Goal: Information Seeking & Learning: Check status

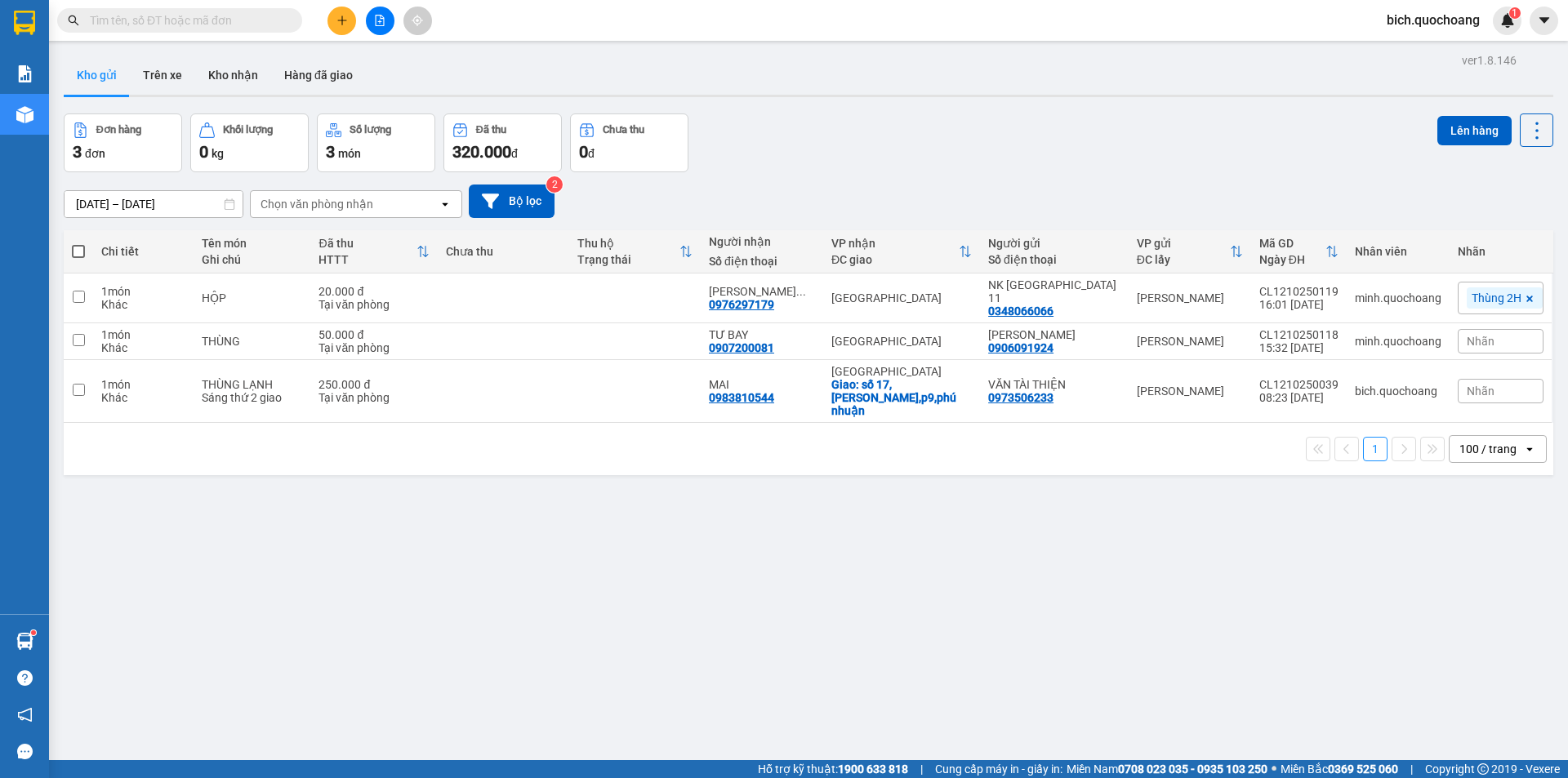
click at [232, 23] on input "text" at bounding box center [186, 21] width 193 height 18
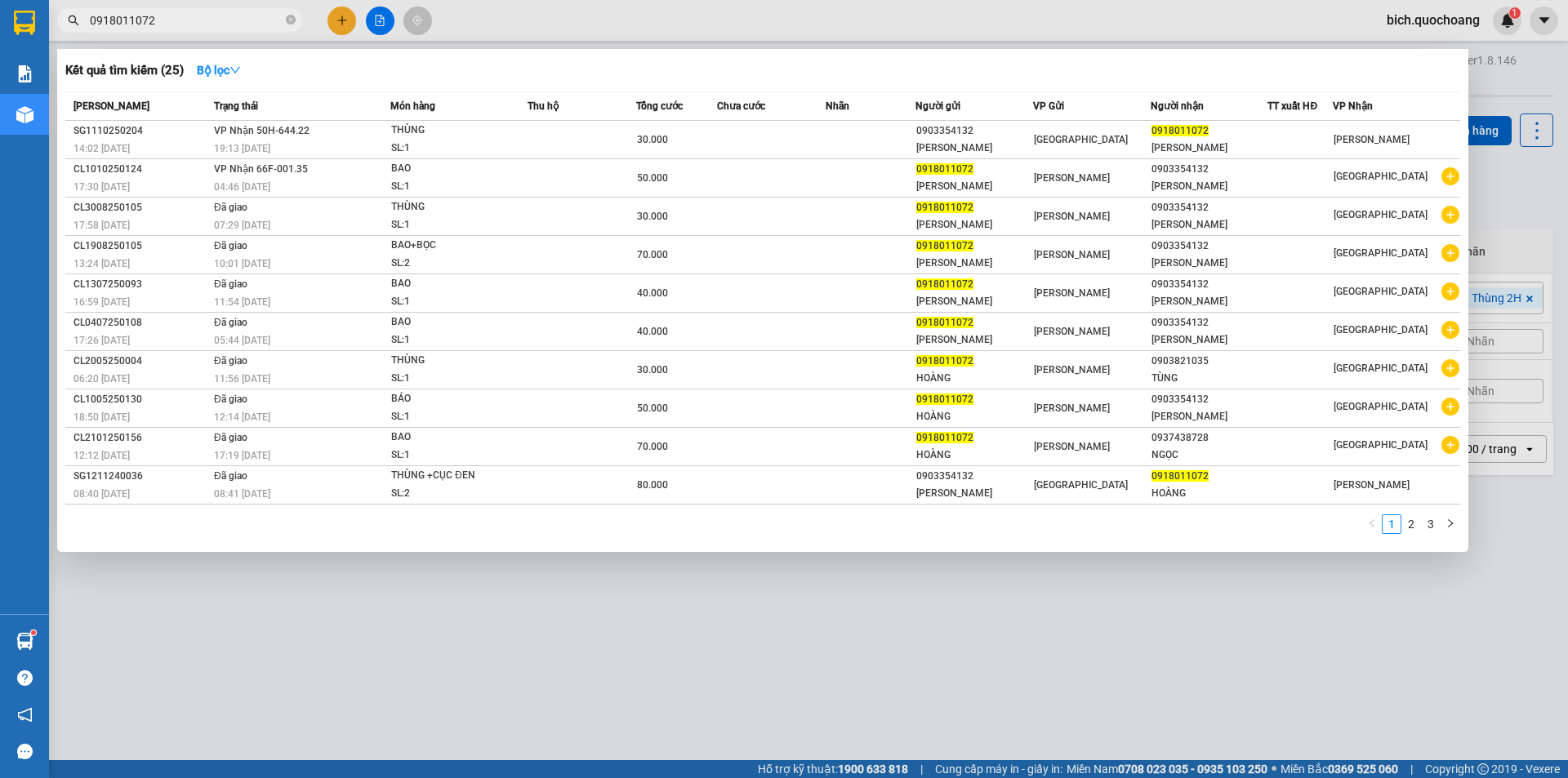
type input "0918011072"
click at [295, 21] on span "0918011072" at bounding box center [179, 21] width 245 height 25
click at [290, 21] on icon "close-circle" at bounding box center [291, 20] width 10 height 10
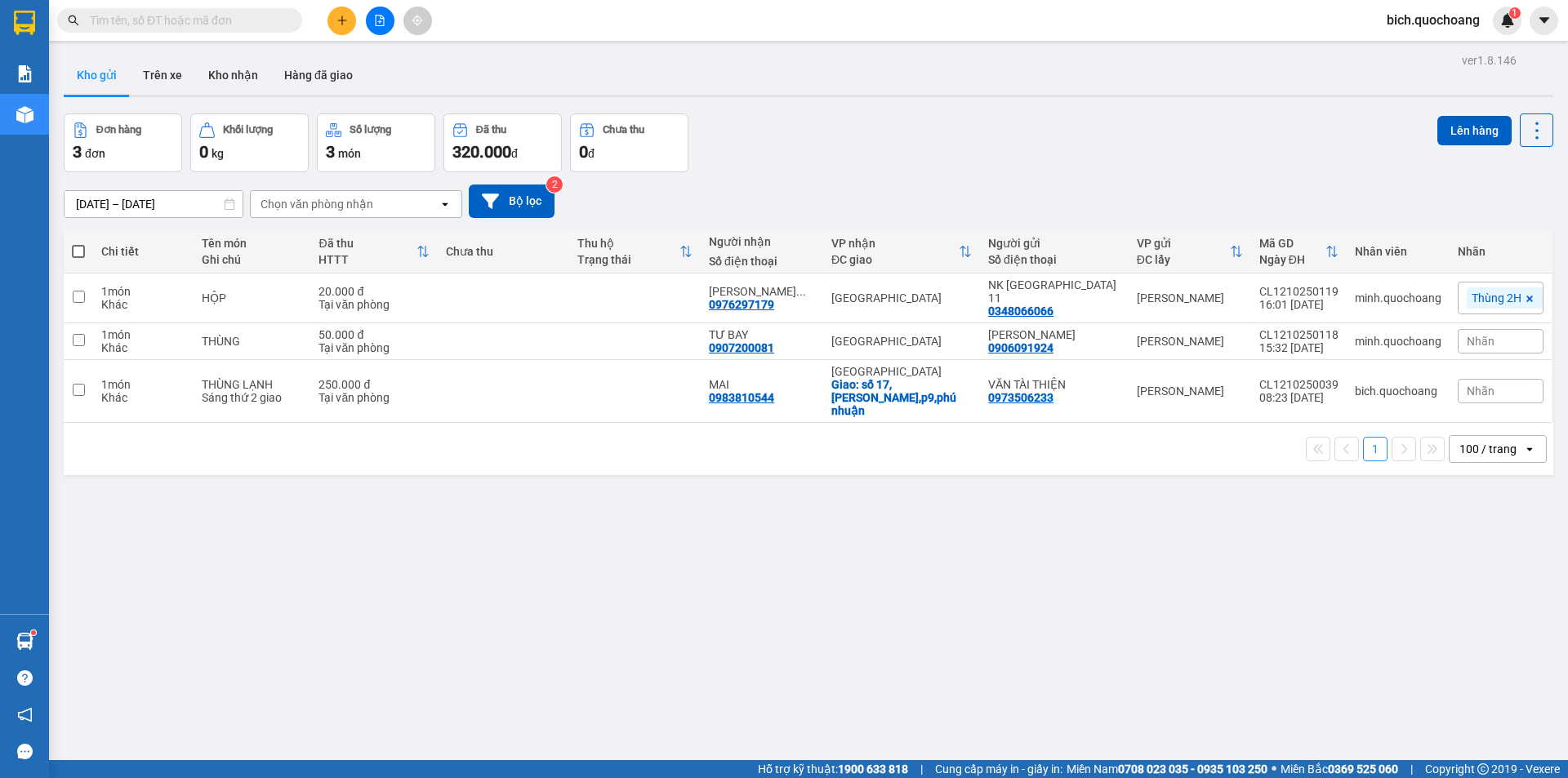
click at [256, 23] on input "text" at bounding box center [186, 21] width 193 height 18
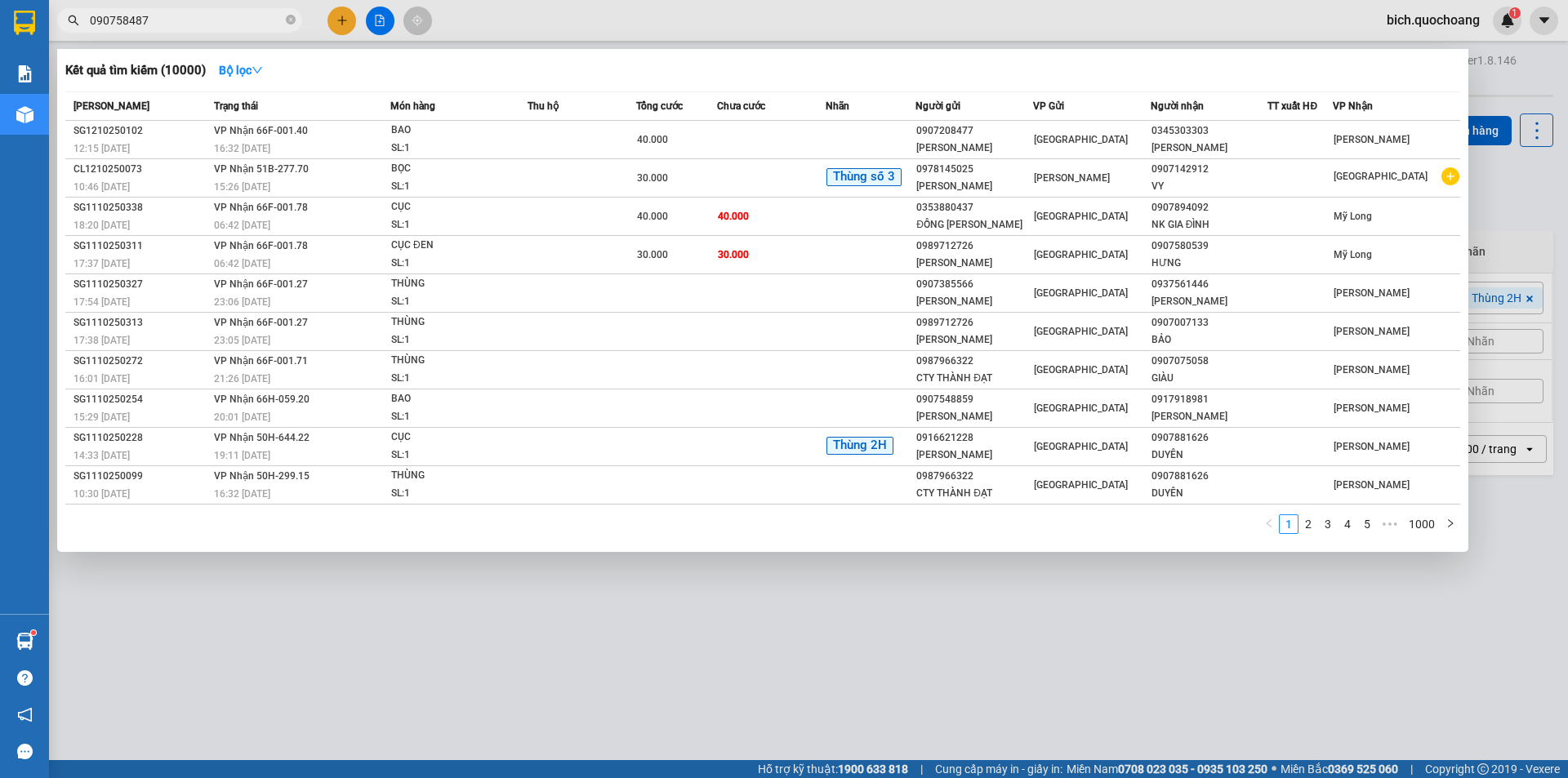
type input "0907584878"
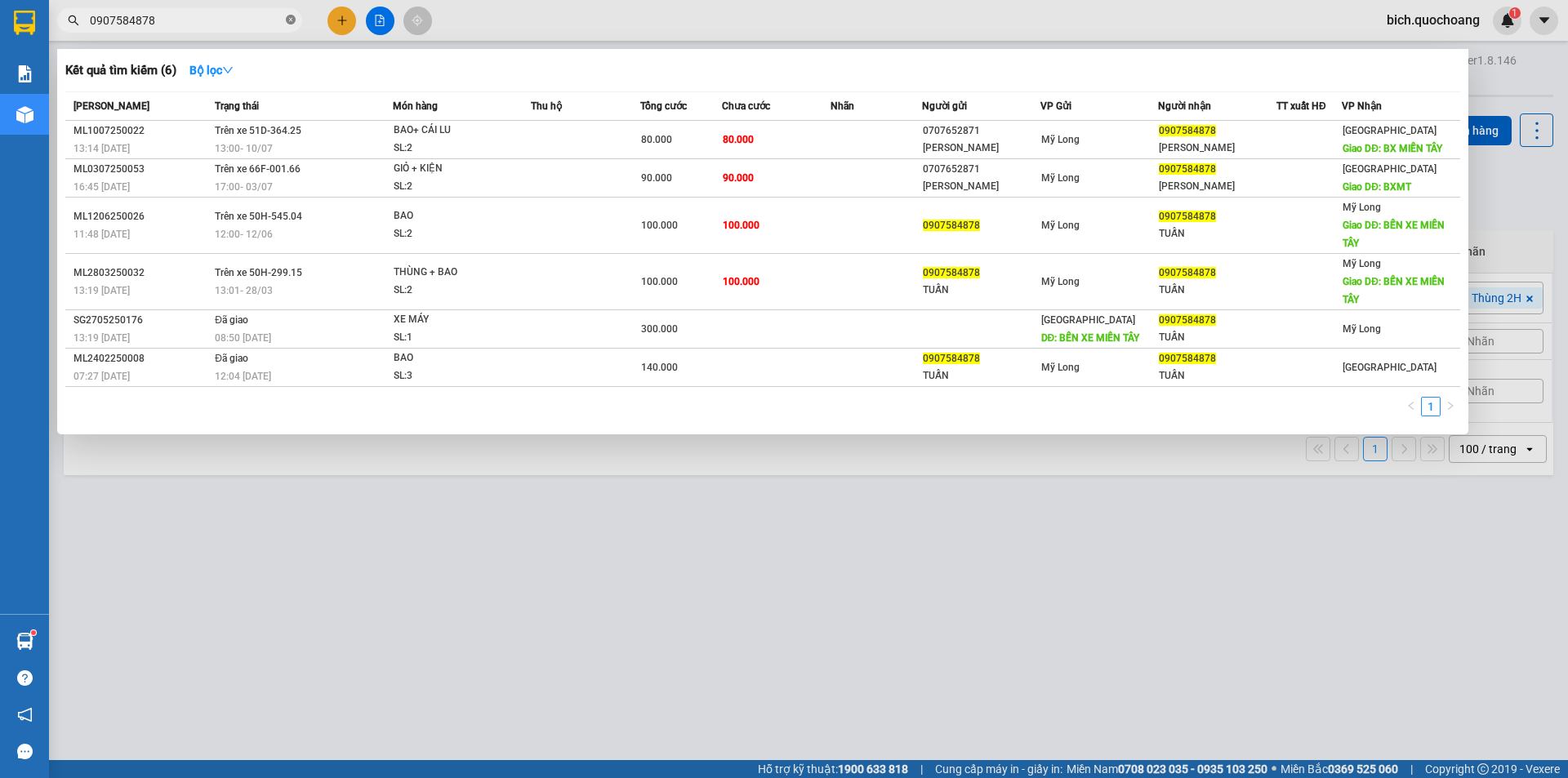
click at [288, 17] on icon "close-circle" at bounding box center [291, 20] width 10 height 10
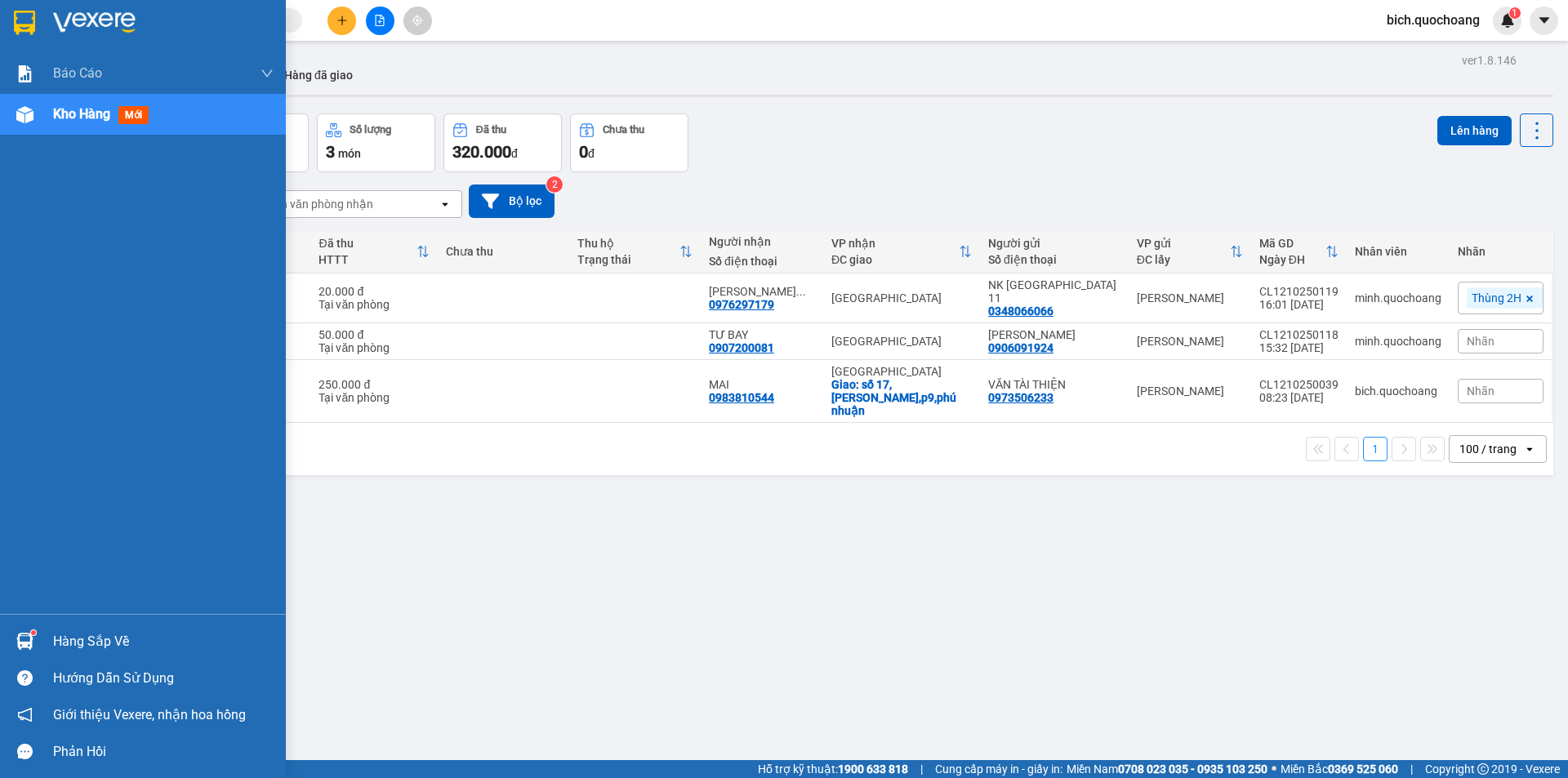
click at [78, 640] on div "Hàng sắp về" at bounding box center [163, 642] width 221 height 25
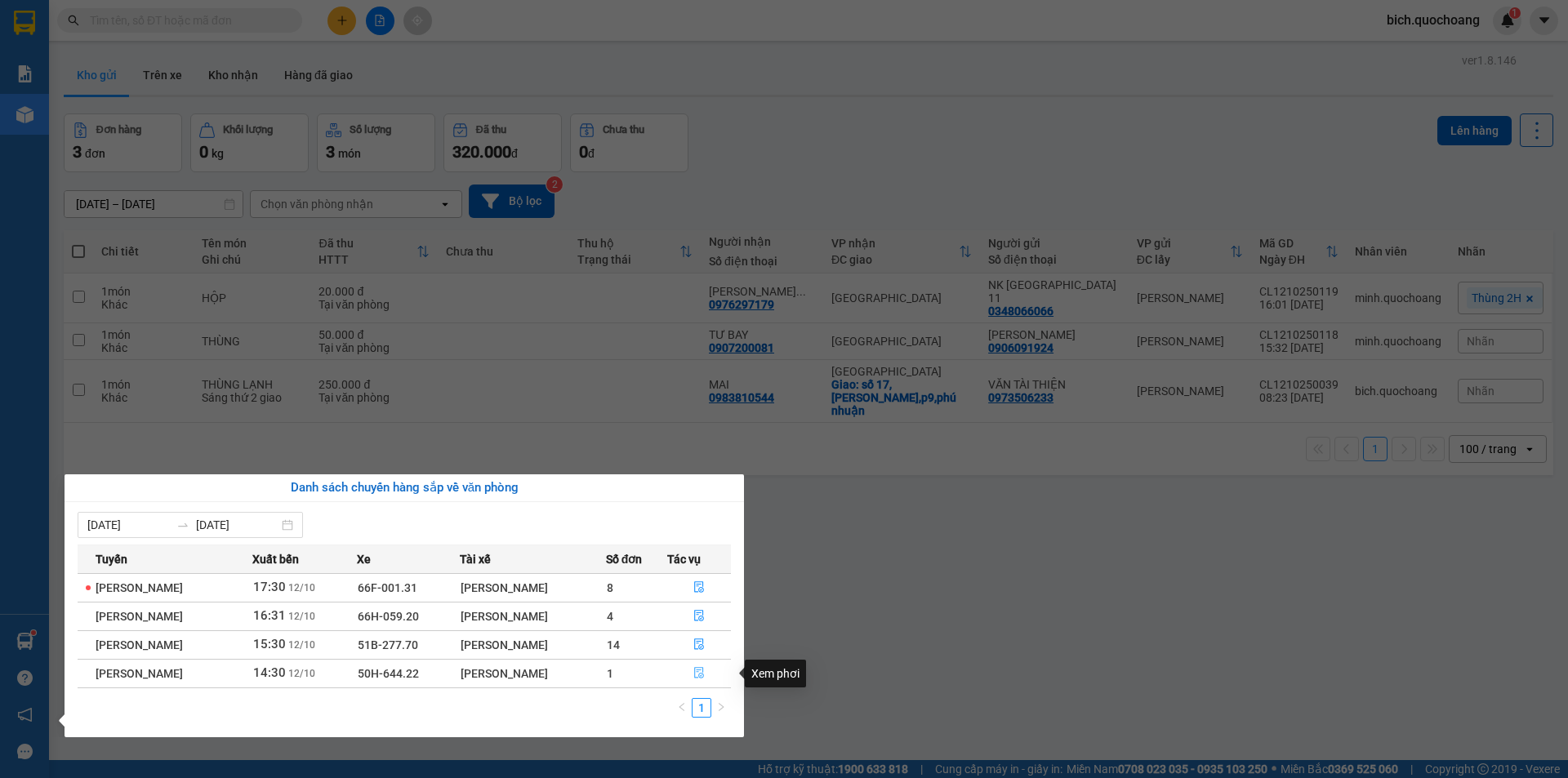
click at [699, 671] on icon "file-done" at bounding box center [699, 673] width 12 height 12
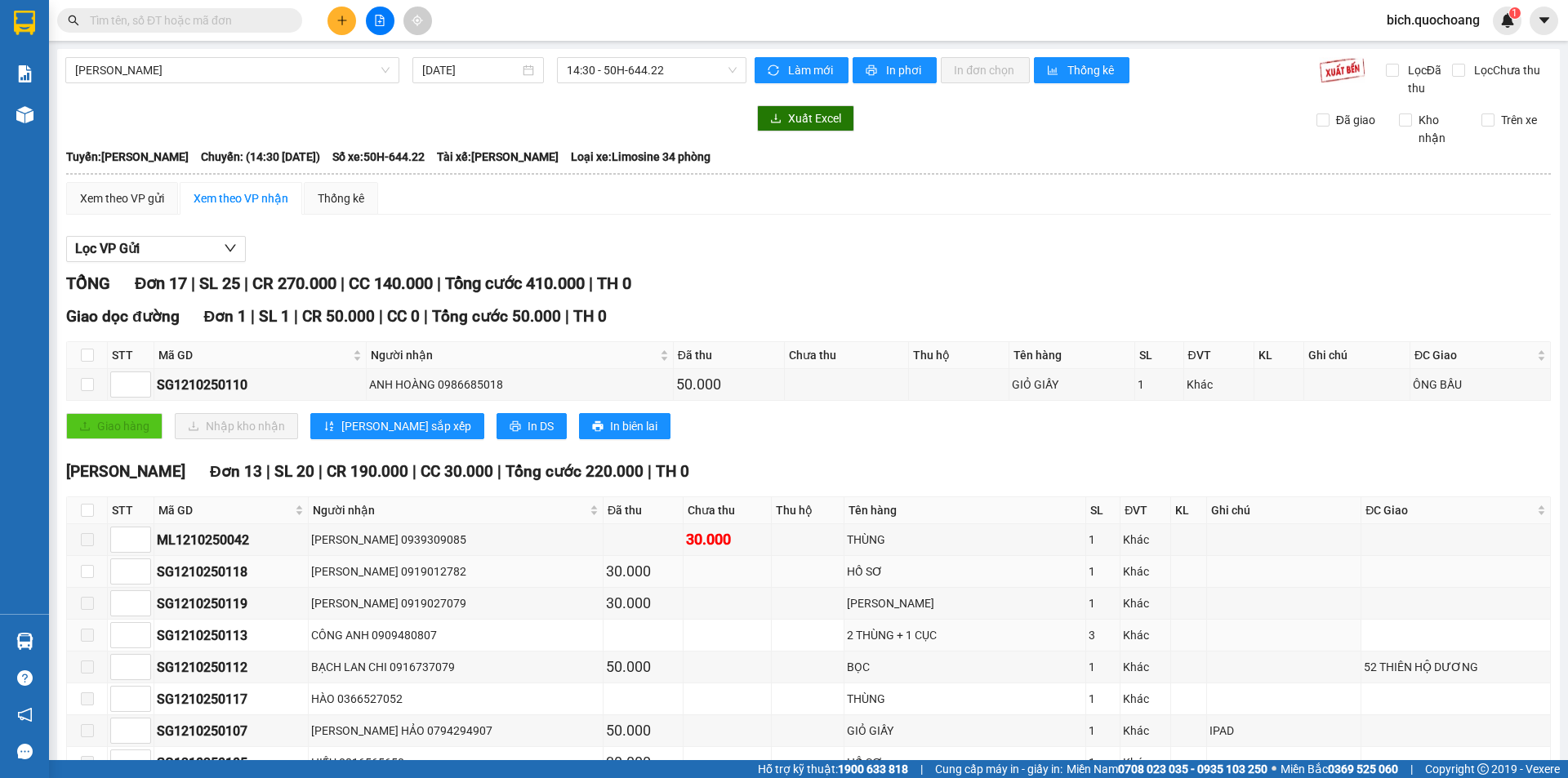
scroll to position [245, 0]
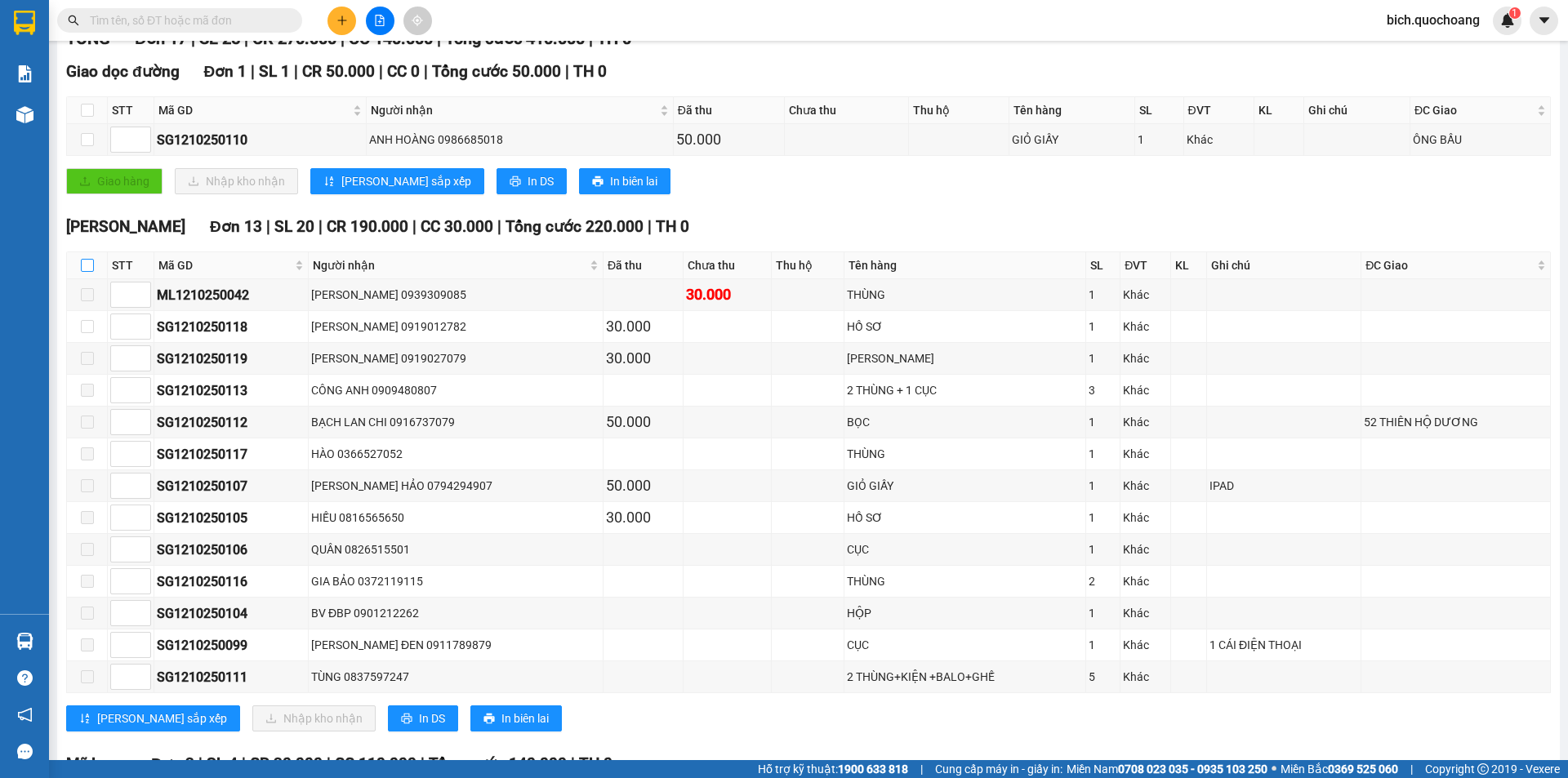
click at [88, 265] on input "checkbox" at bounding box center [88, 265] width 13 height 13
checkbox input "true"
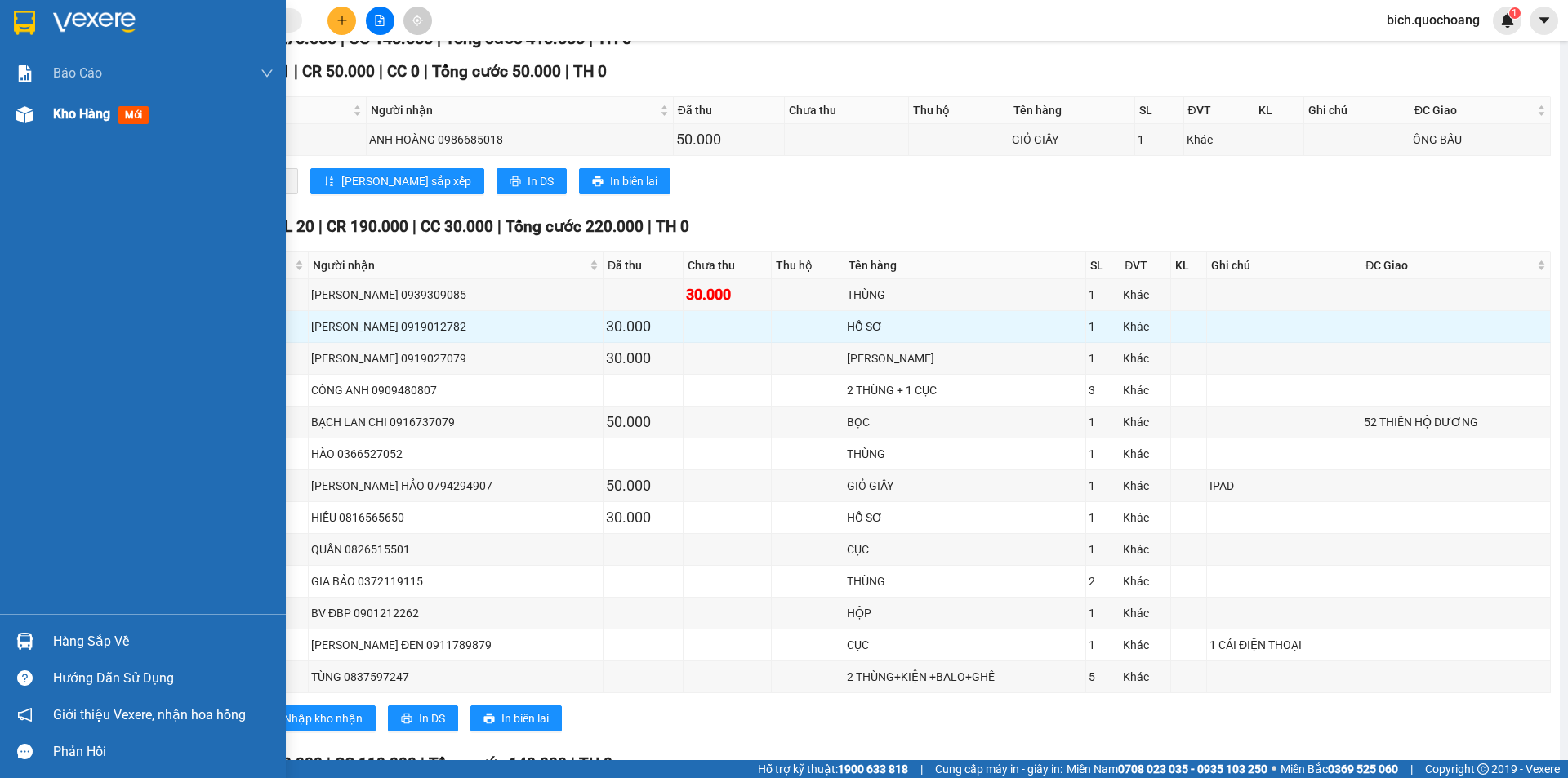
click at [84, 108] on span "Kho hàng" at bounding box center [81, 113] width 57 height 16
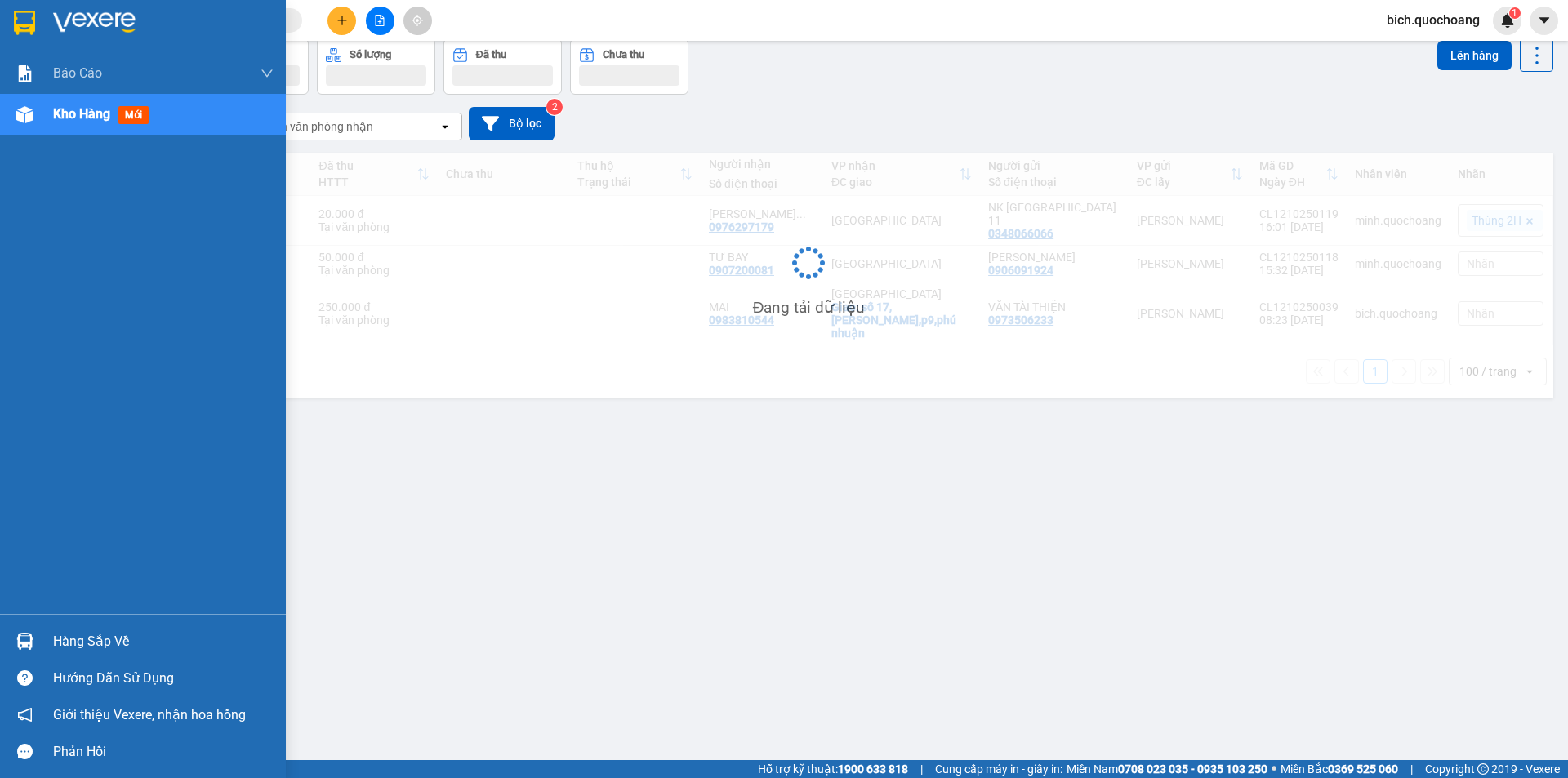
scroll to position [75, 0]
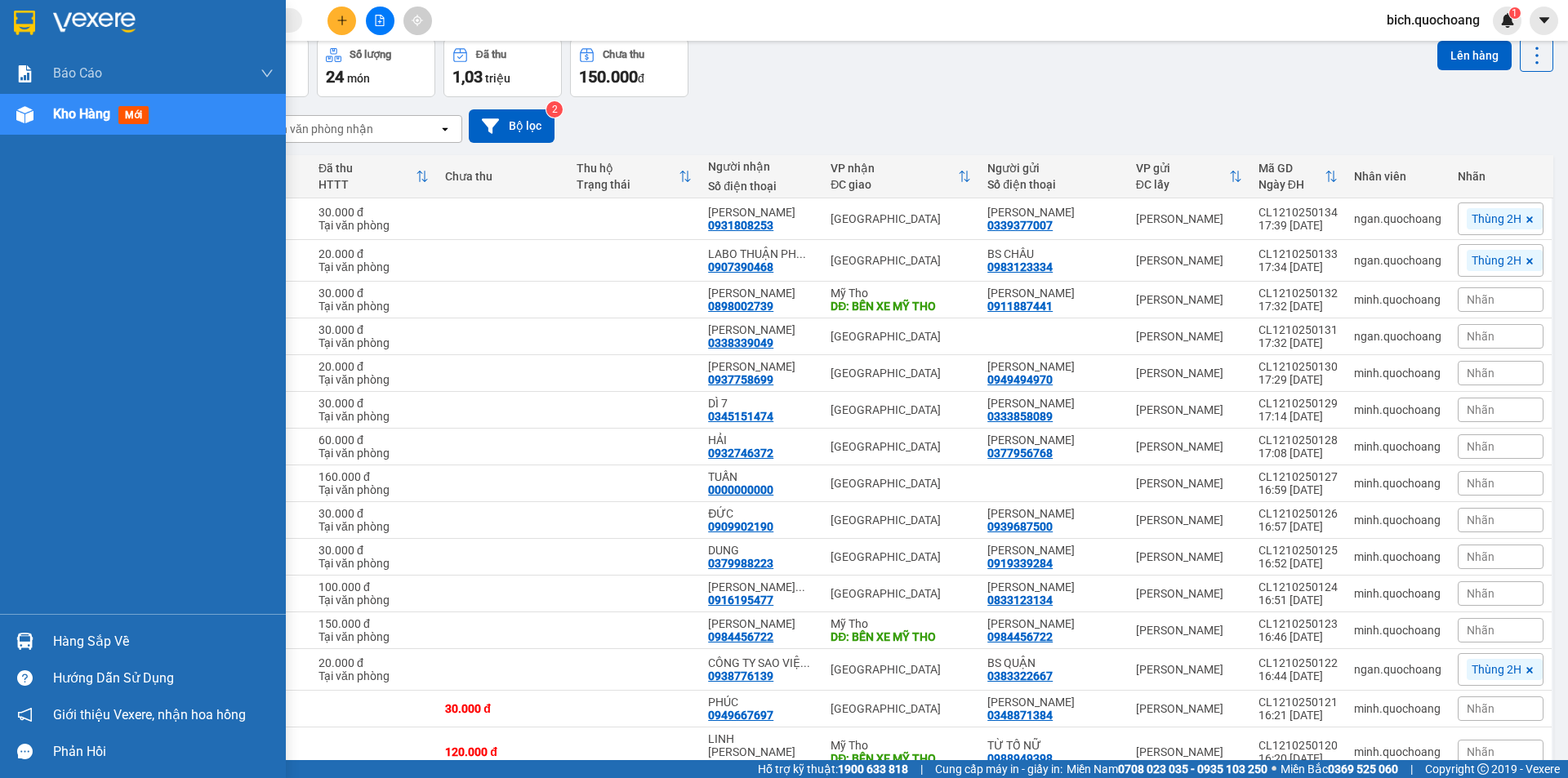
click at [60, 642] on div "Hàng sắp về" at bounding box center [163, 642] width 221 height 25
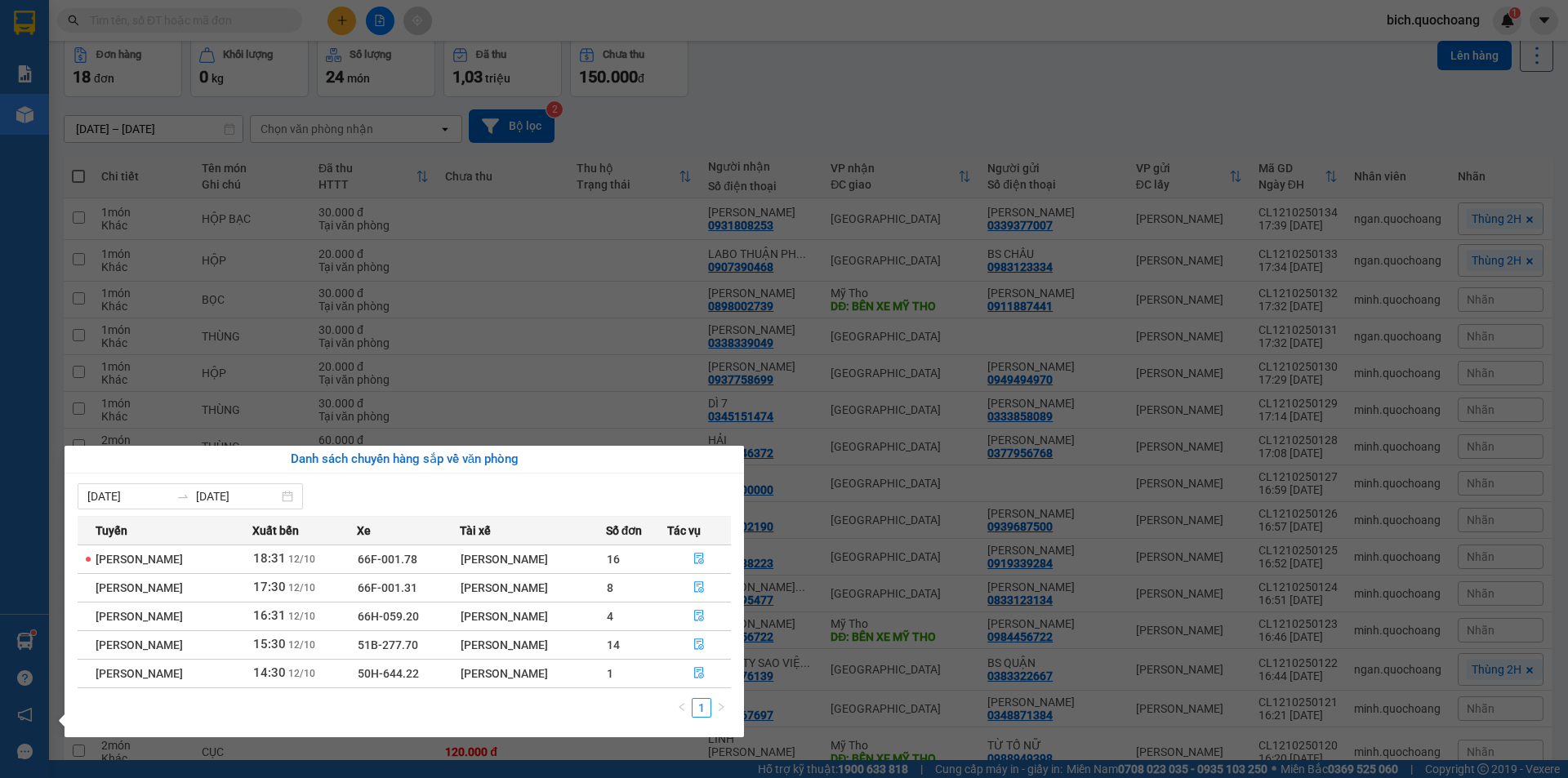
click at [16, 343] on div "Báo cáo Báo cáo dòng tiền (trạm) Doanh số tạo đơn theo VP gửi (trạm) Kho hàng m…" at bounding box center [24, 389] width 49 height 778
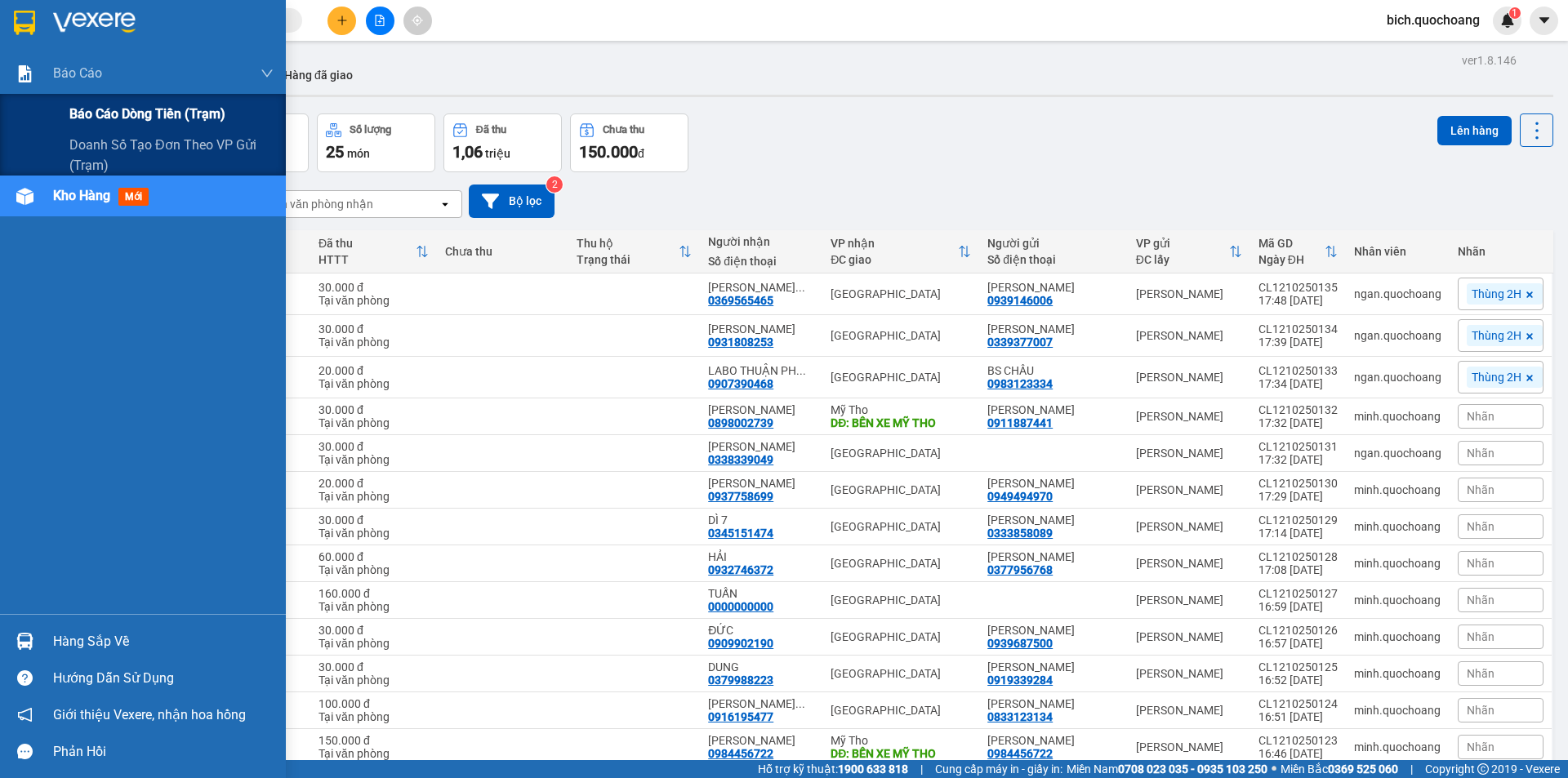
click at [108, 117] on span "Báo cáo dòng tiền (trạm)" at bounding box center [147, 113] width 156 height 21
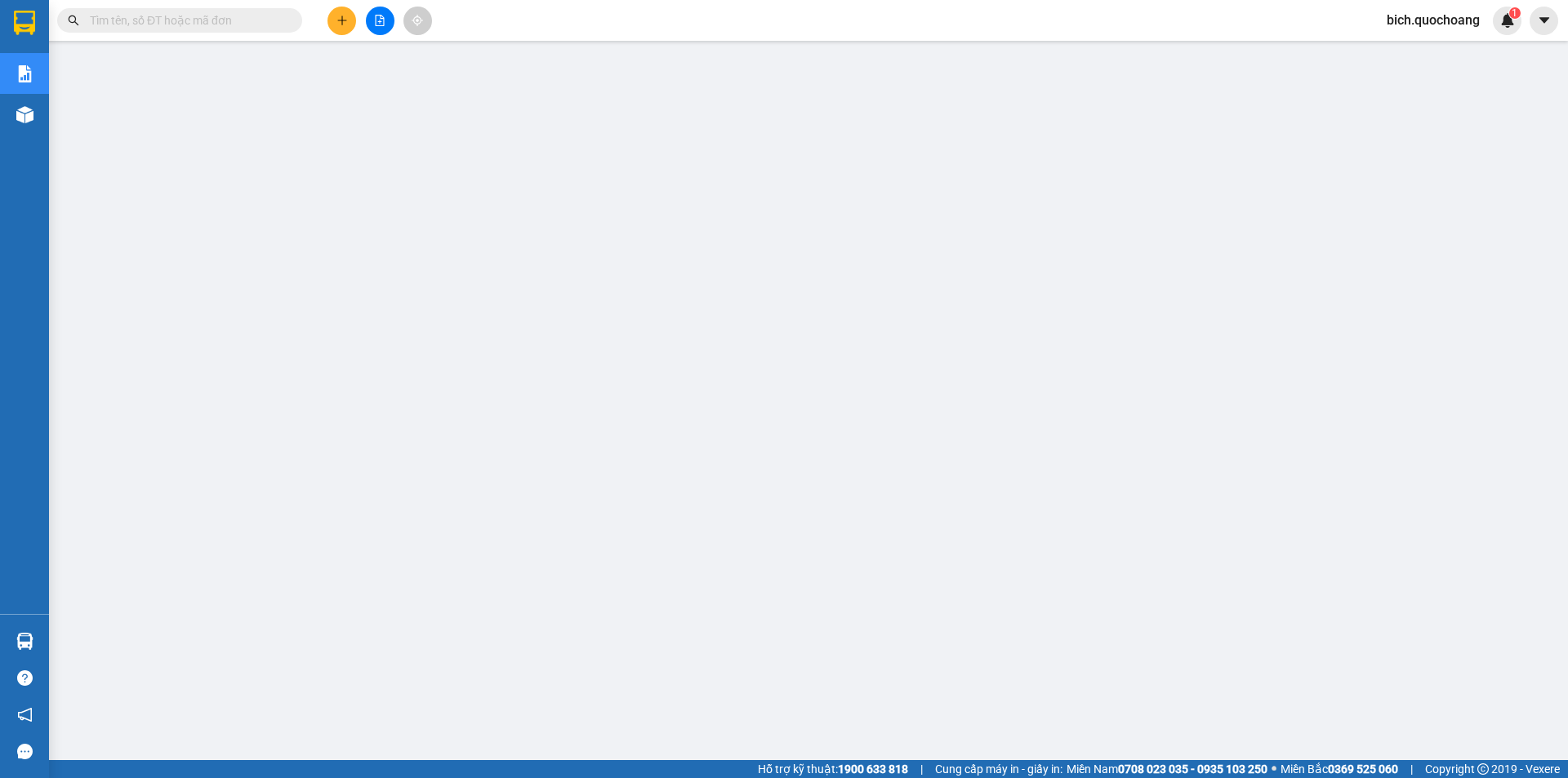
click at [102, 30] on span at bounding box center [179, 21] width 245 height 25
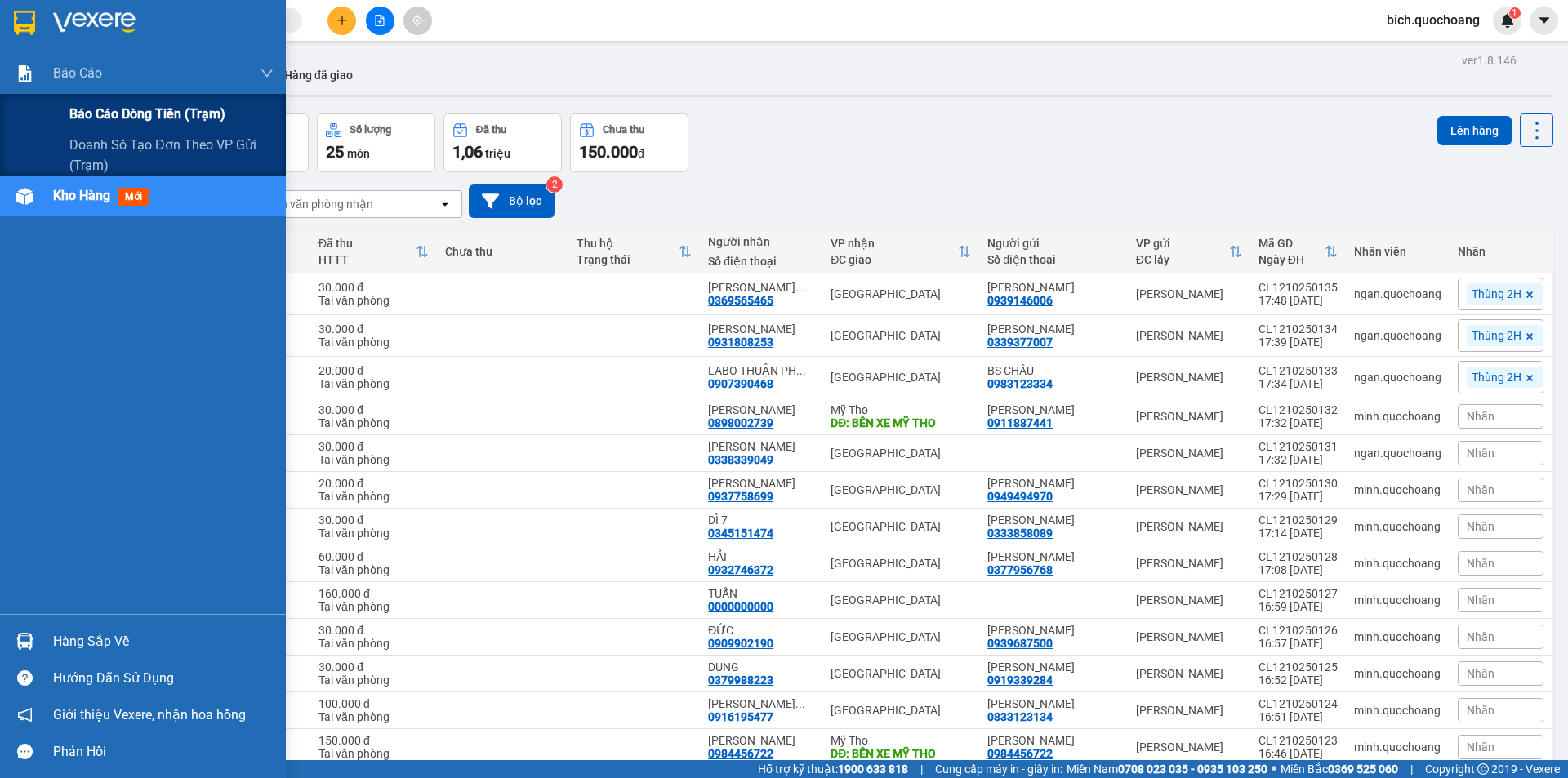
click at [103, 110] on span "Báo cáo dòng tiền (trạm)" at bounding box center [147, 113] width 156 height 21
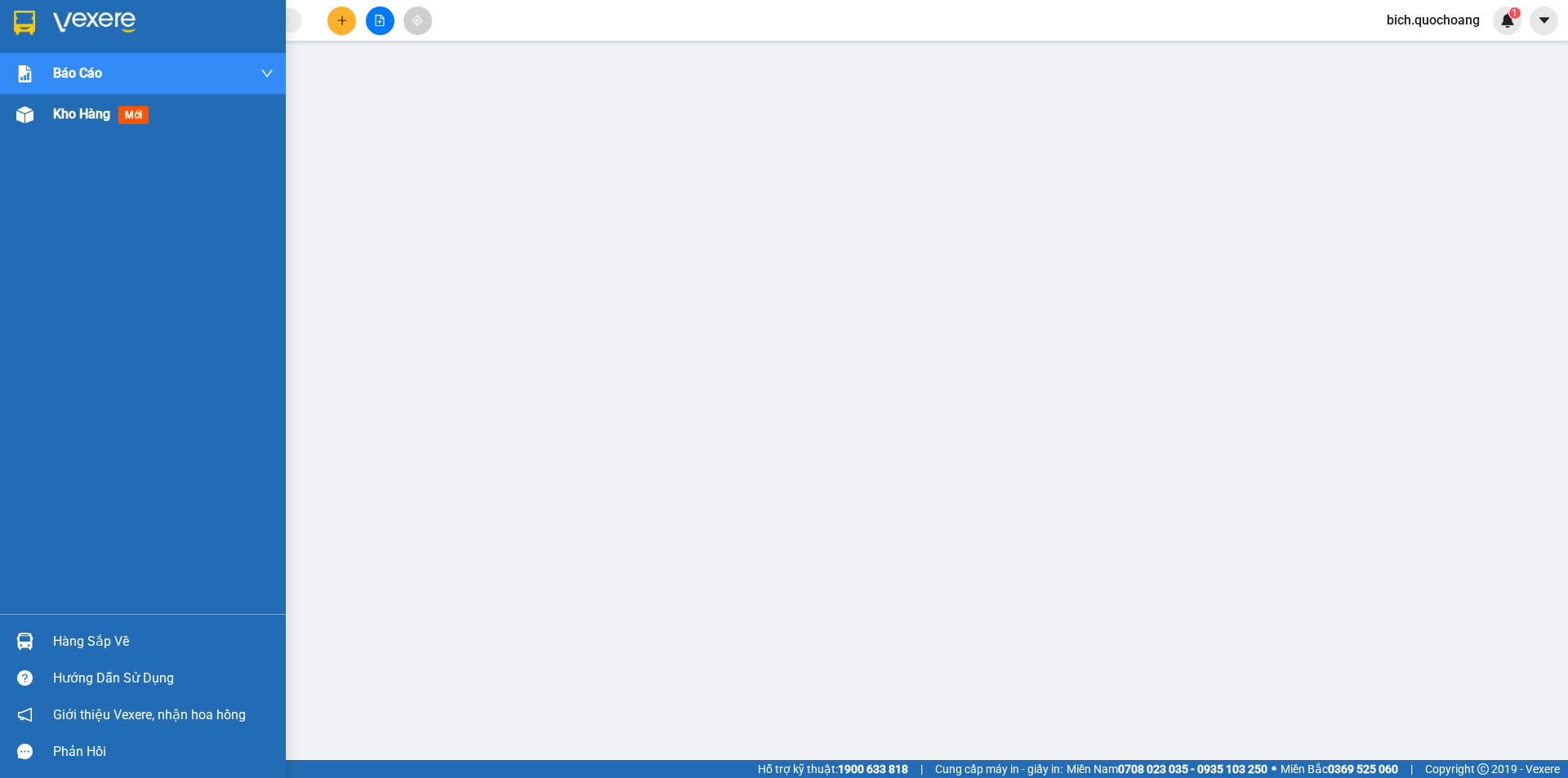
click at [99, 107] on span "Kho hàng" at bounding box center [81, 113] width 57 height 16
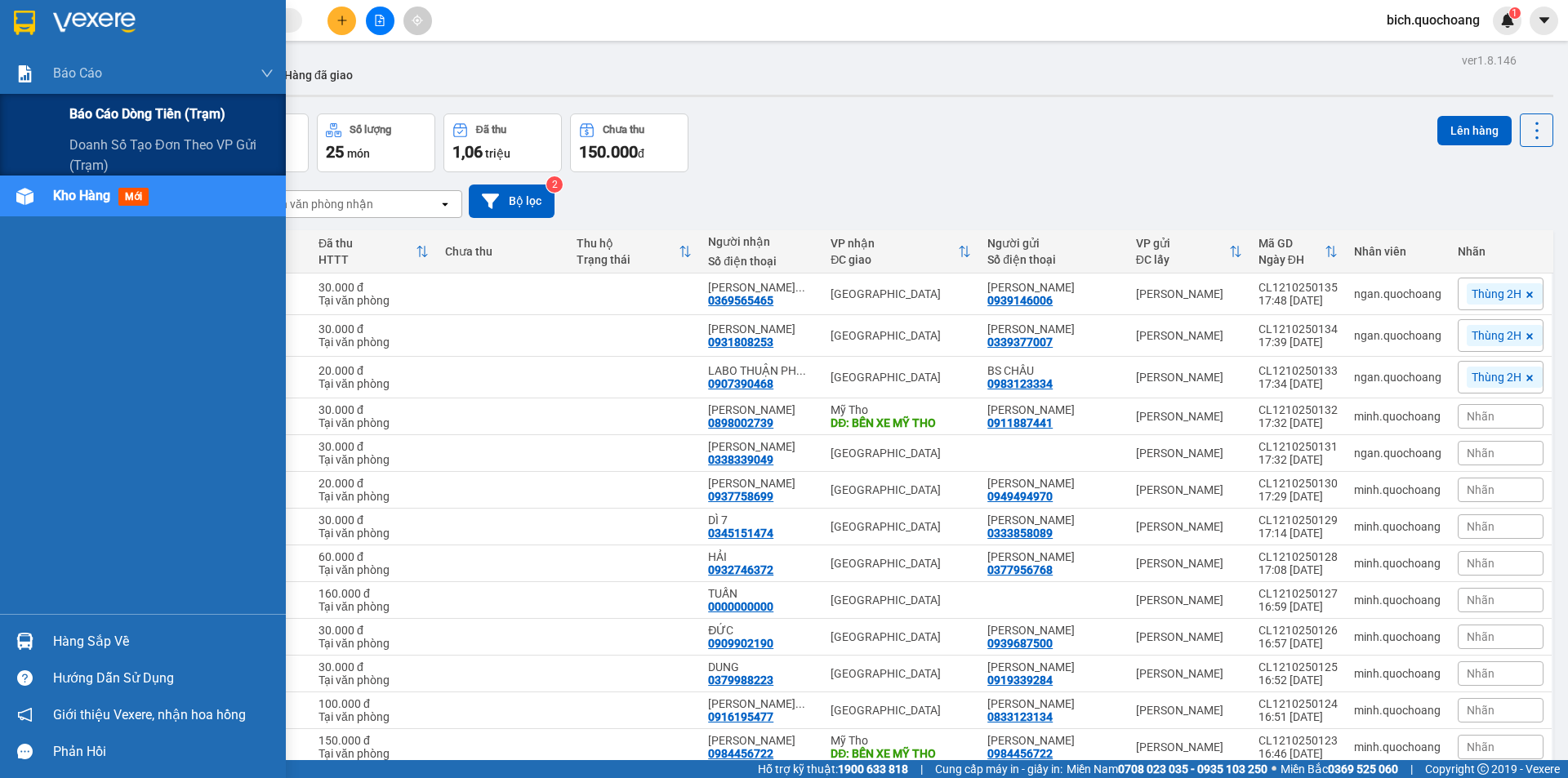
click at [94, 107] on span "Báo cáo dòng tiền (trạm)" at bounding box center [147, 113] width 156 height 21
click at [122, 116] on span "Báo cáo dòng tiền (trạm)" at bounding box center [147, 113] width 156 height 21
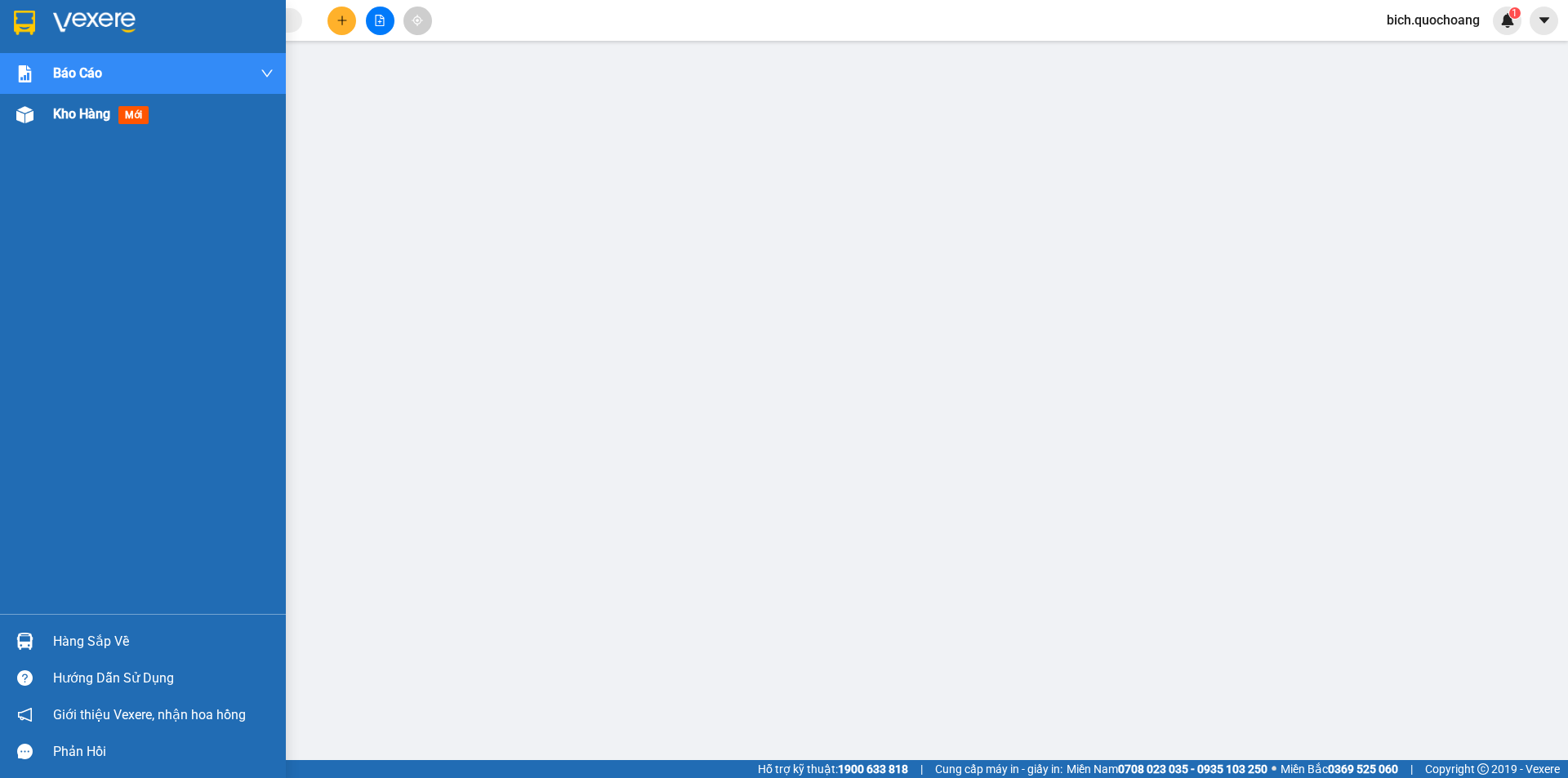
click at [99, 114] on span "Kho hàng" at bounding box center [81, 113] width 57 height 16
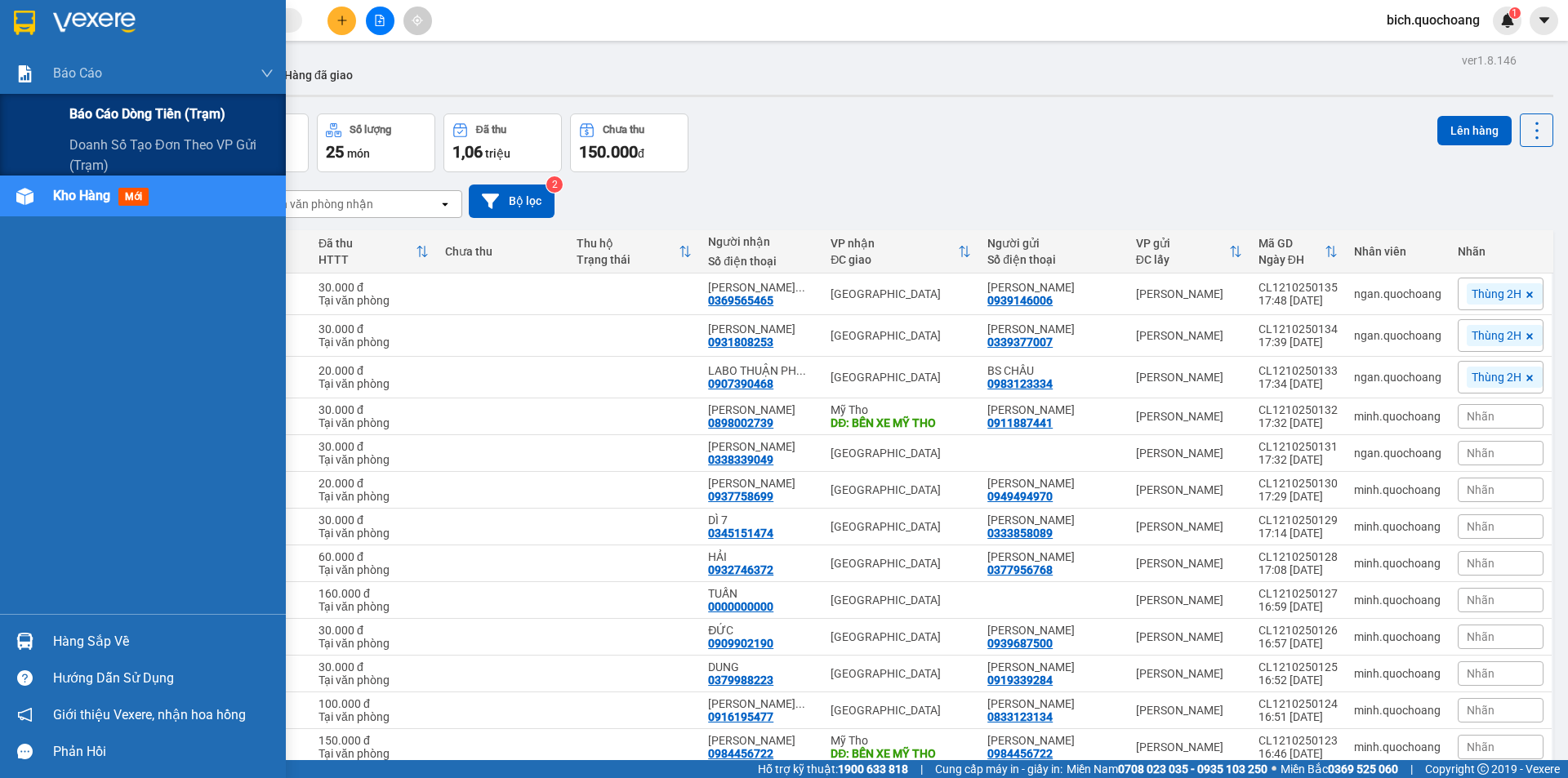
click at [114, 114] on span "Báo cáo dòng tiền (trạm)" at bounding box center [147, 113] width 156 height 21
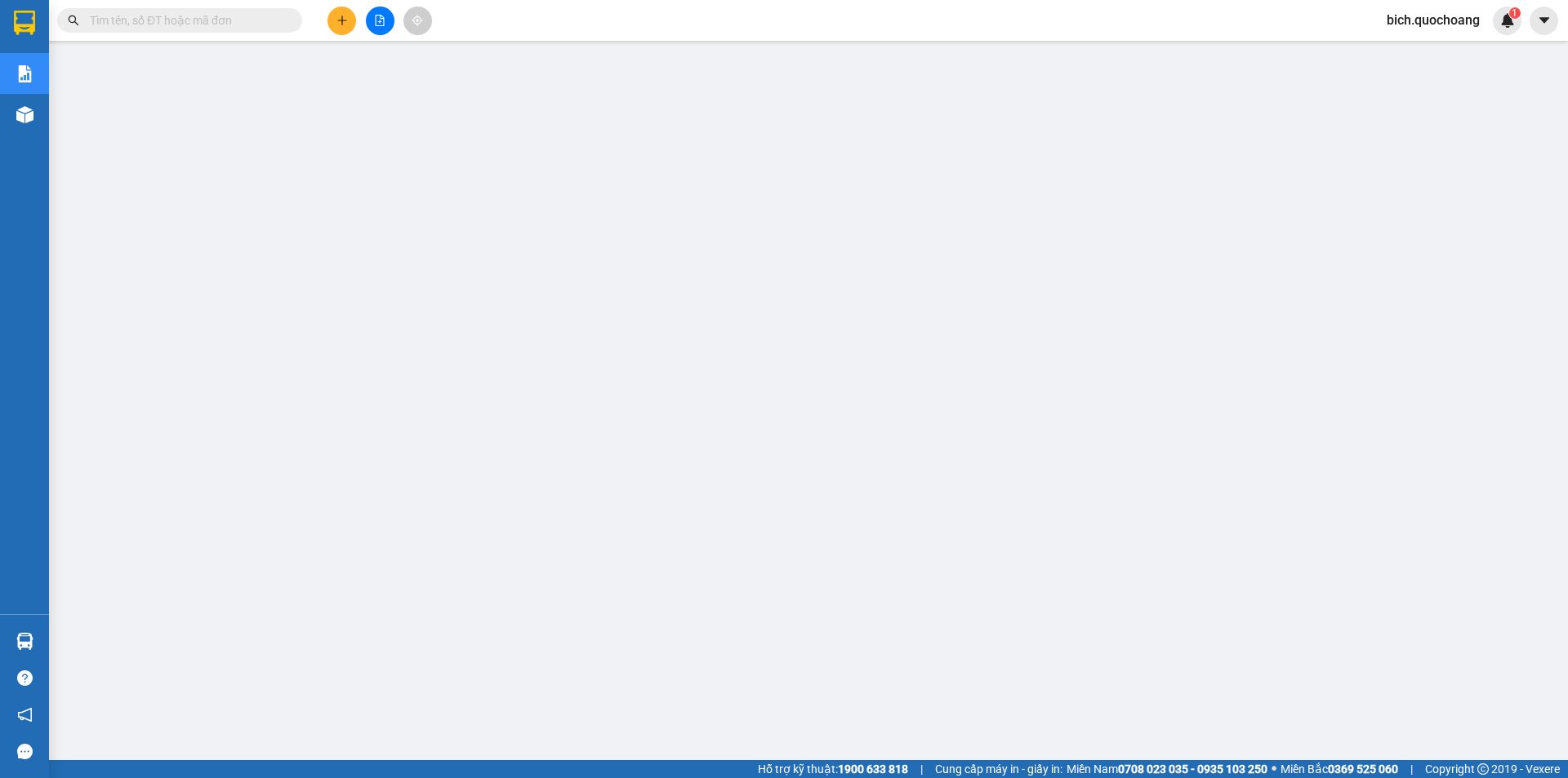
click at [1429, 15] on span "bich.quochoang" at bounding box center [1433, 20] width 119 height 21
click at [1425, 49] on span "Đăng xuất" at bounding box center [1440, 50] width 86 height 18
